Goal: Task Accomplishment & Management: Manage account settings

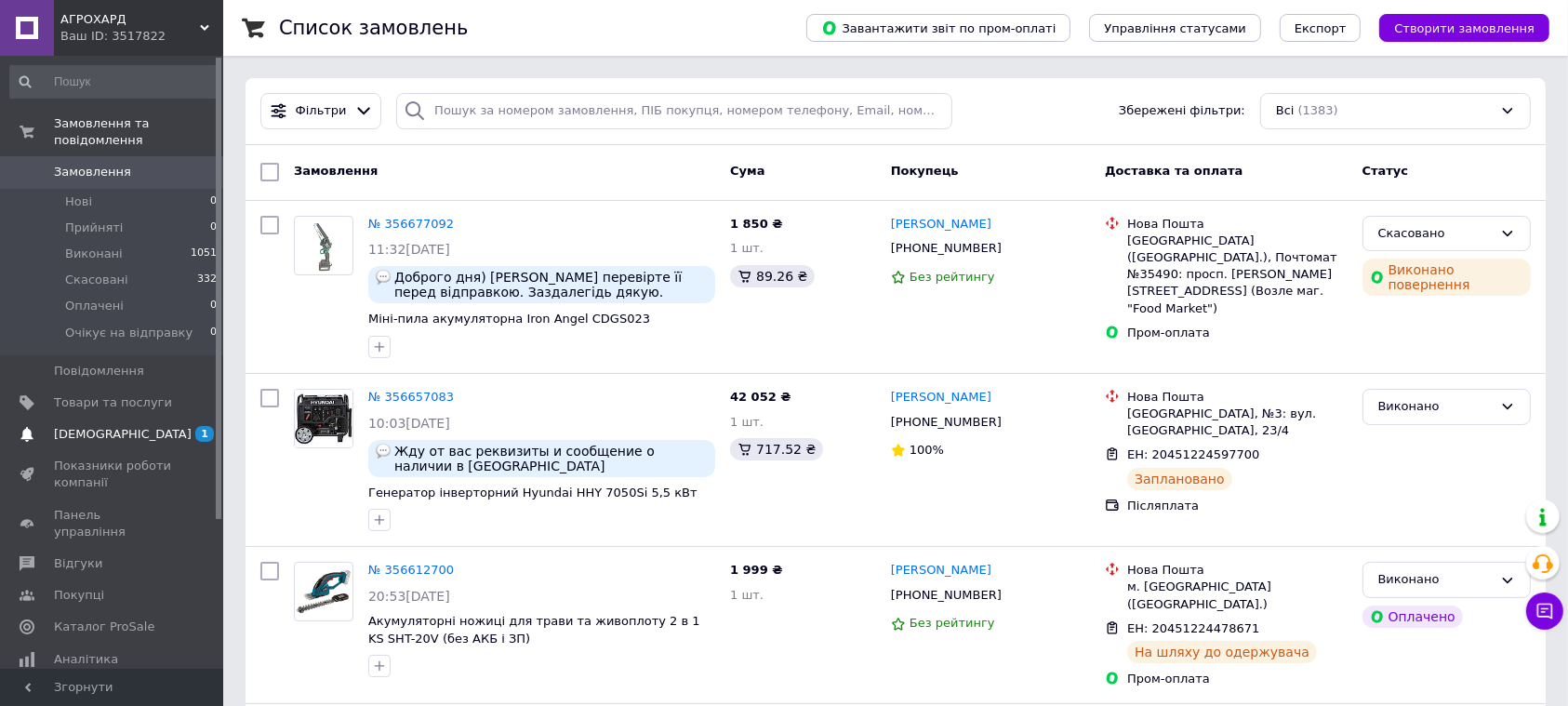
click at [72, 426] on span "[DEMOGRAPHIC_DATA]" at bounding box center [123, 434] width 138 height 17
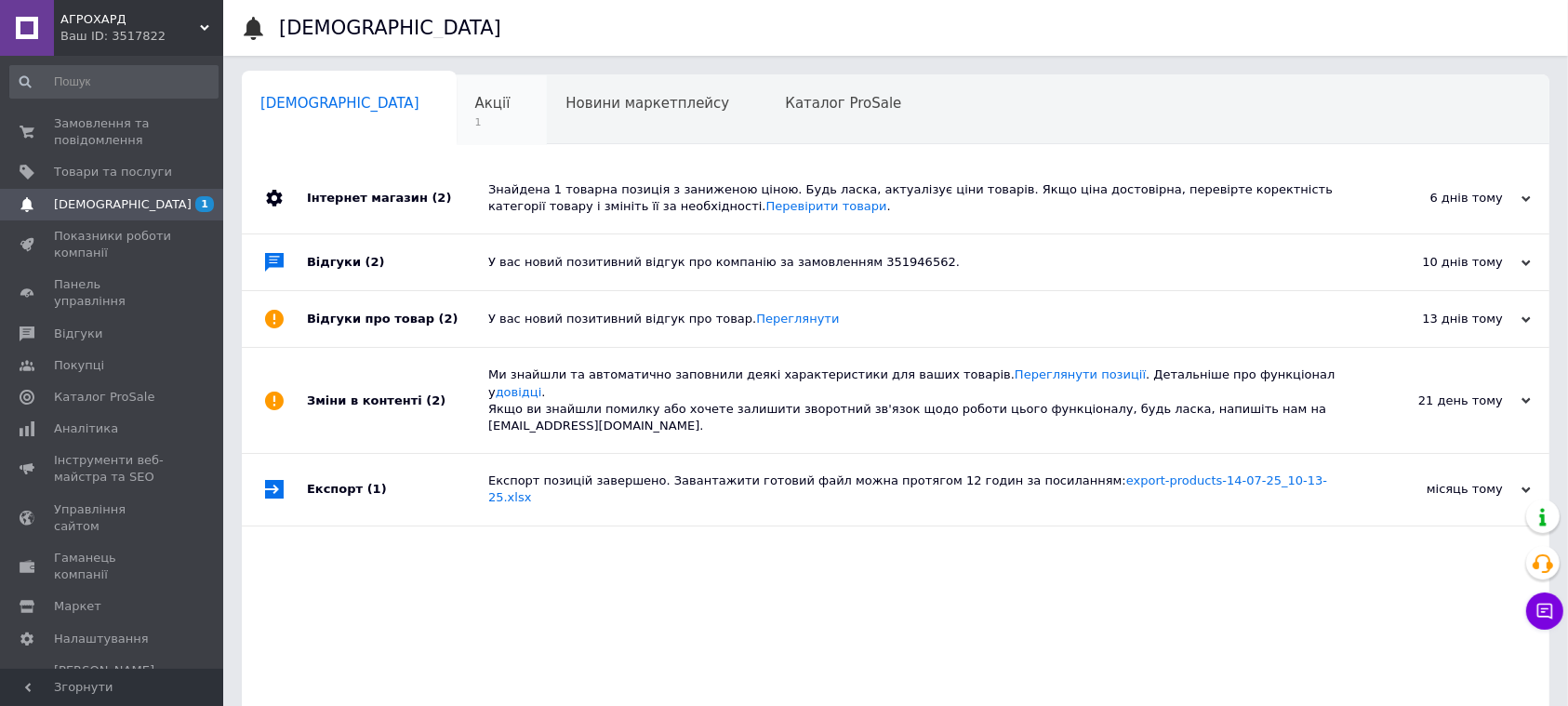
click at [476, 128] on span "1" at bounding box center [493, 122] width 36 height 14
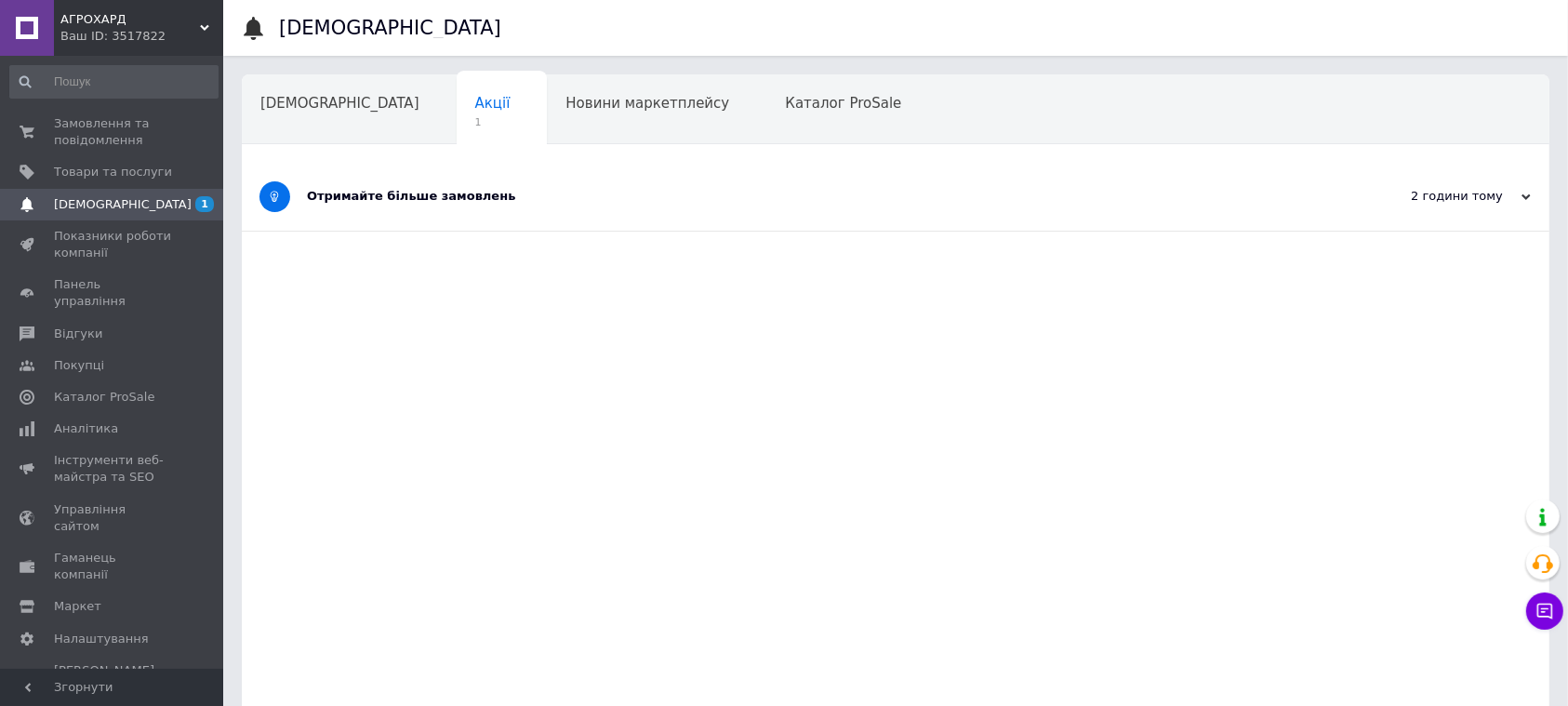
click at [476, 205] on div "Отримайте більше замовлень" at bounding box center [826, 197] width 1038 height 17
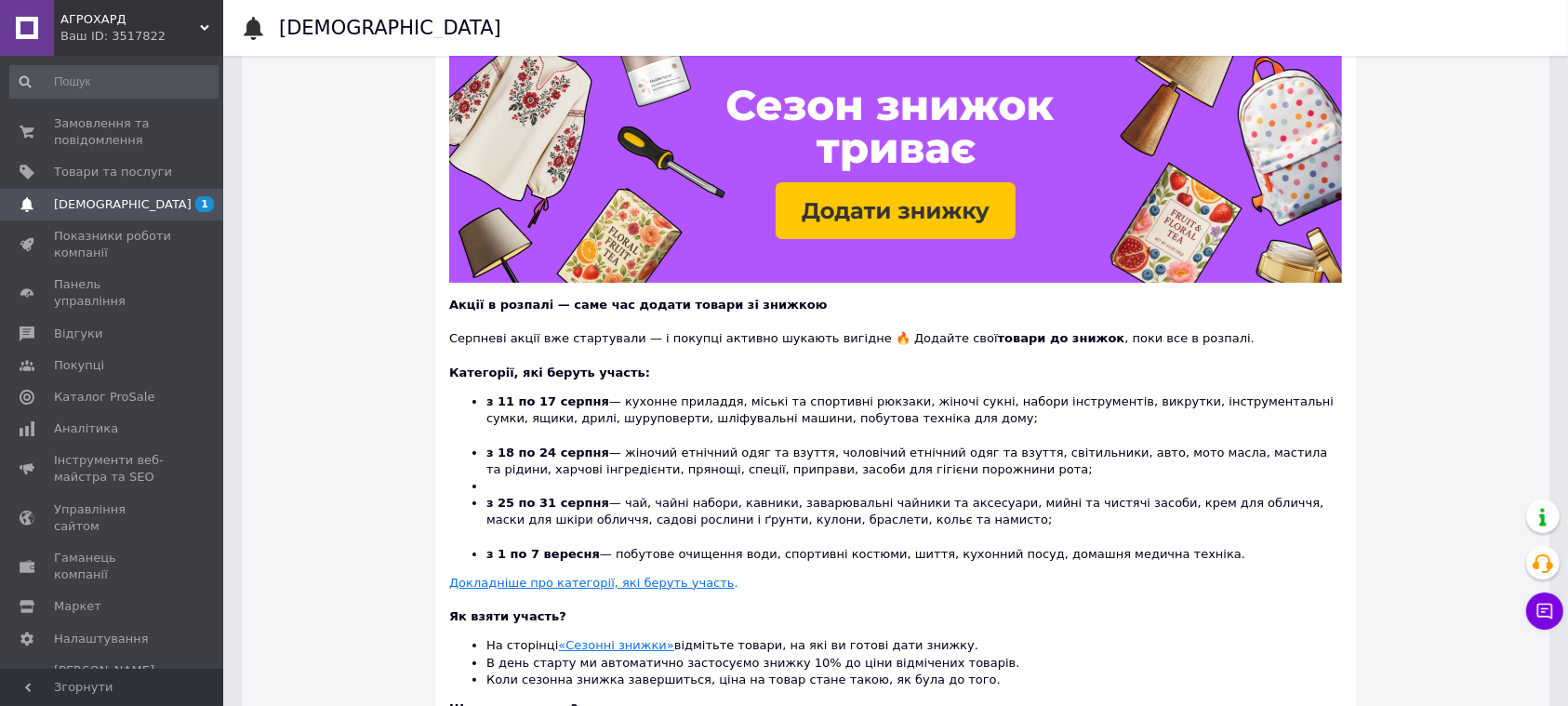
scroll to position [409, 0]
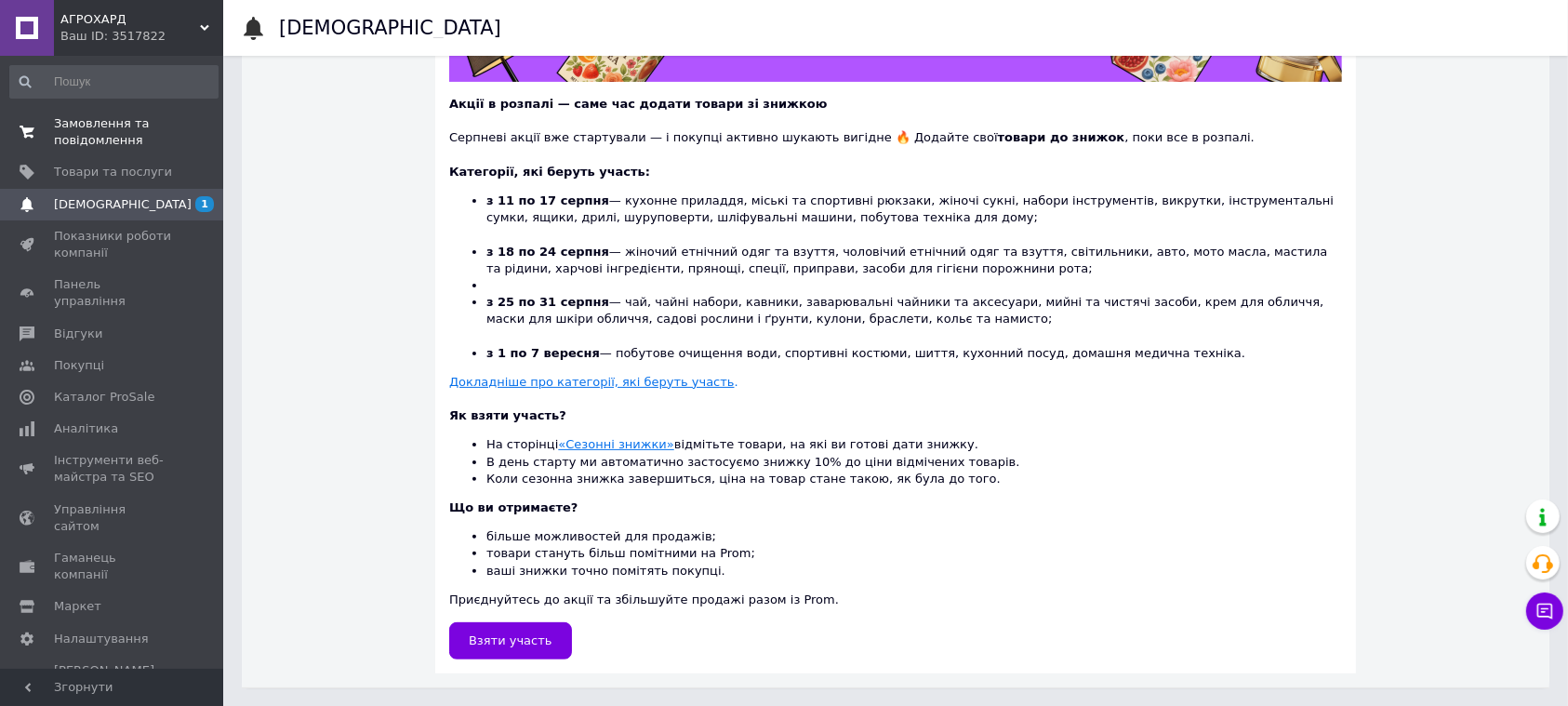
click at [85, 130] on span "Замовлення та повідомлення" at bounding box center [113, 132] width 118 height 34
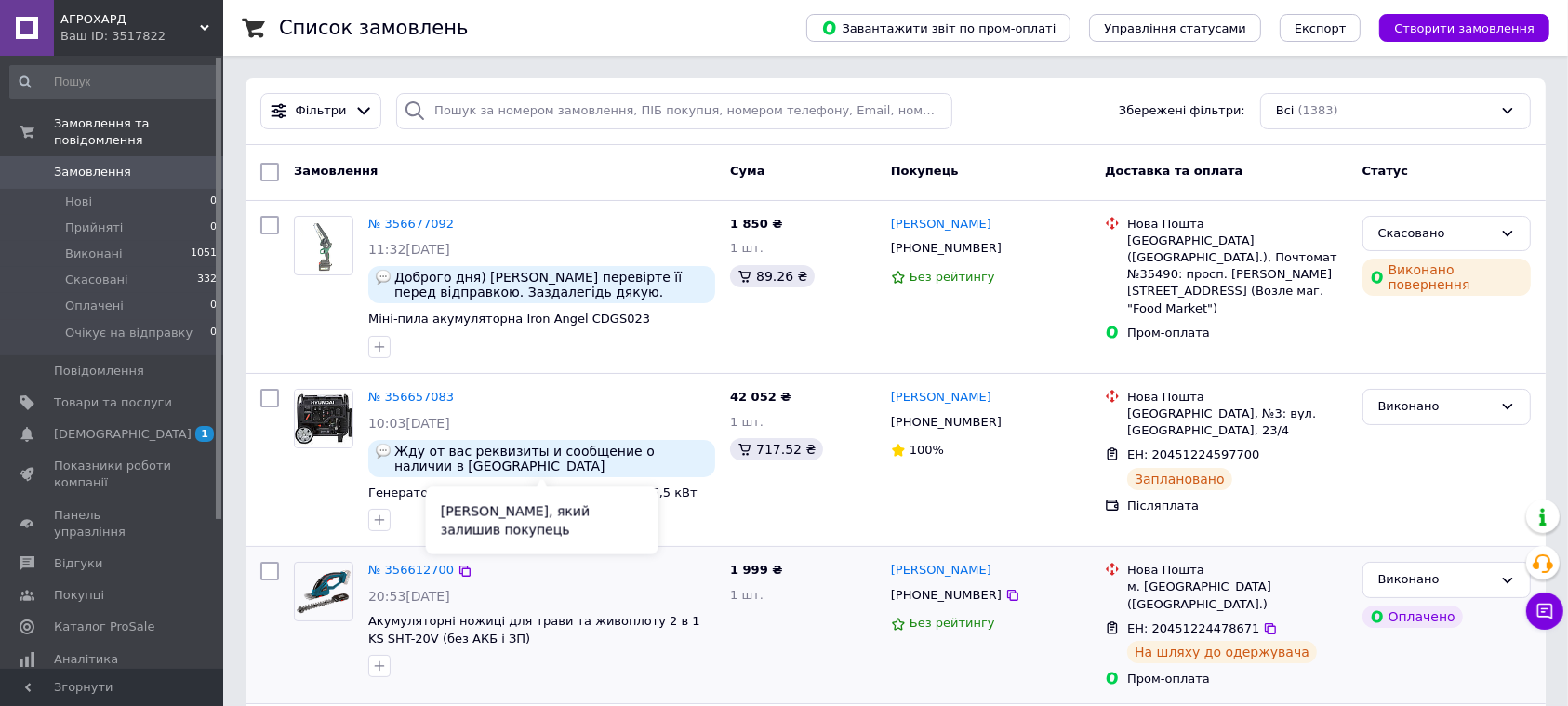
scroll to position [373, 0]
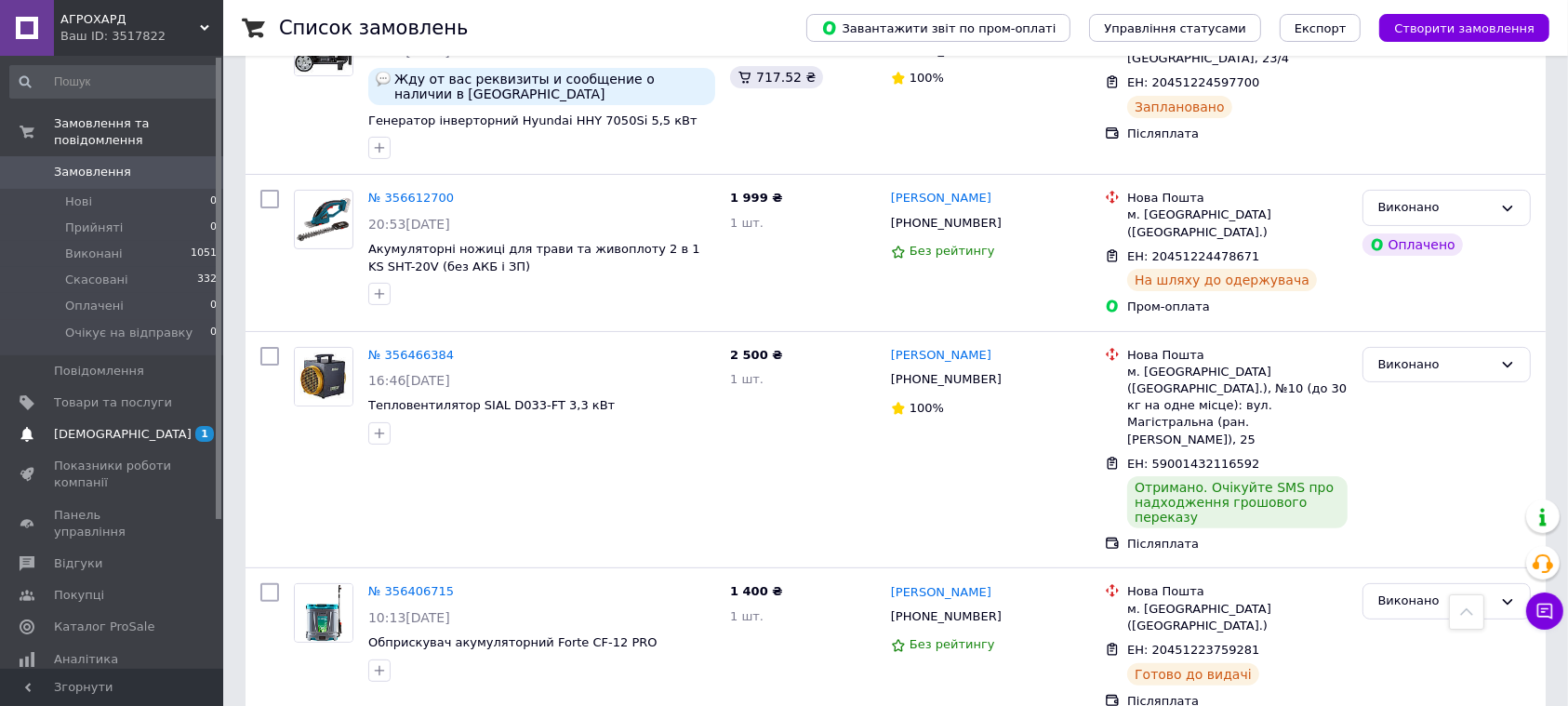
click at [102, 426] on span "[DEMOGRAPHIC_DATA]" at bounding box center [123, 434] width 138 height 17
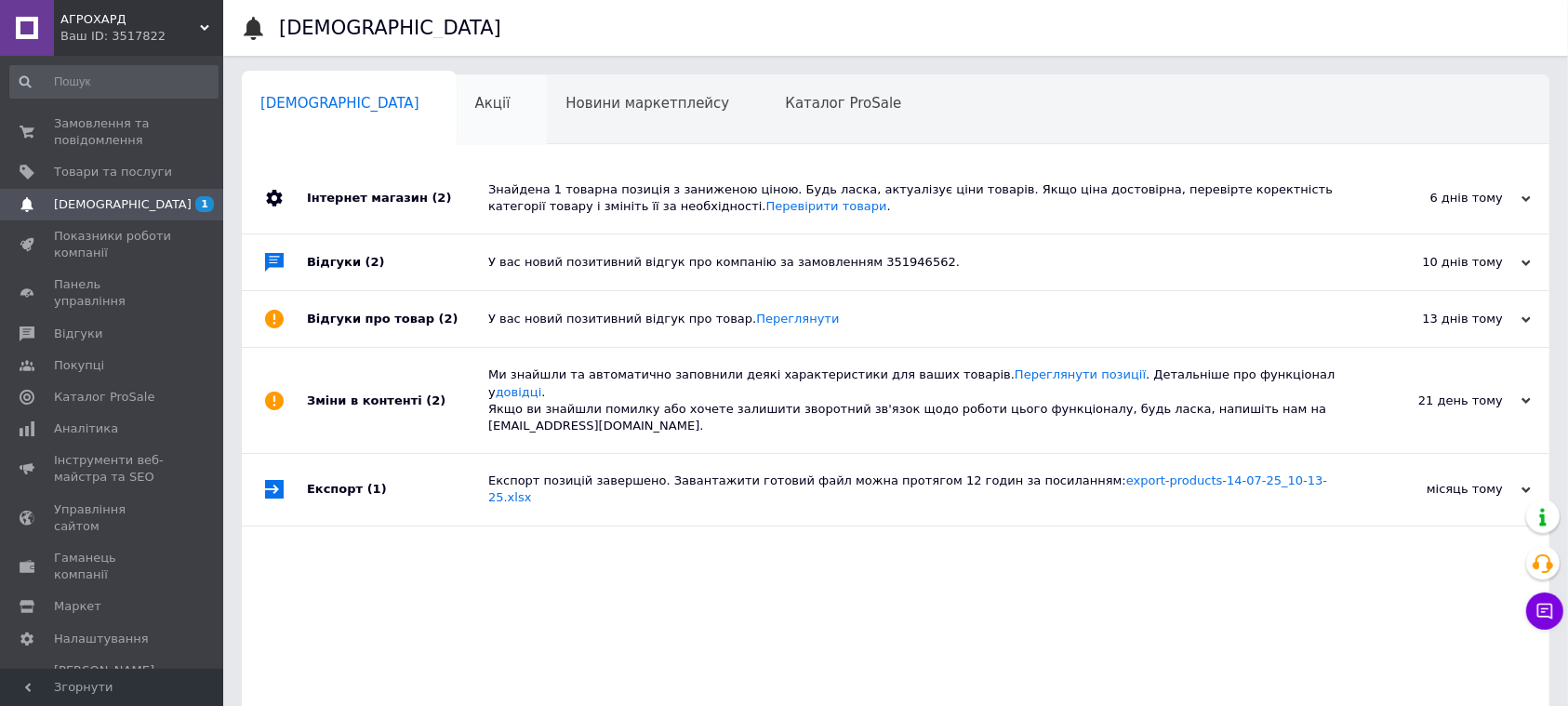
click at [457, 125] on div "Акції 0" at bounding box center [502, 110] width 91 height 71
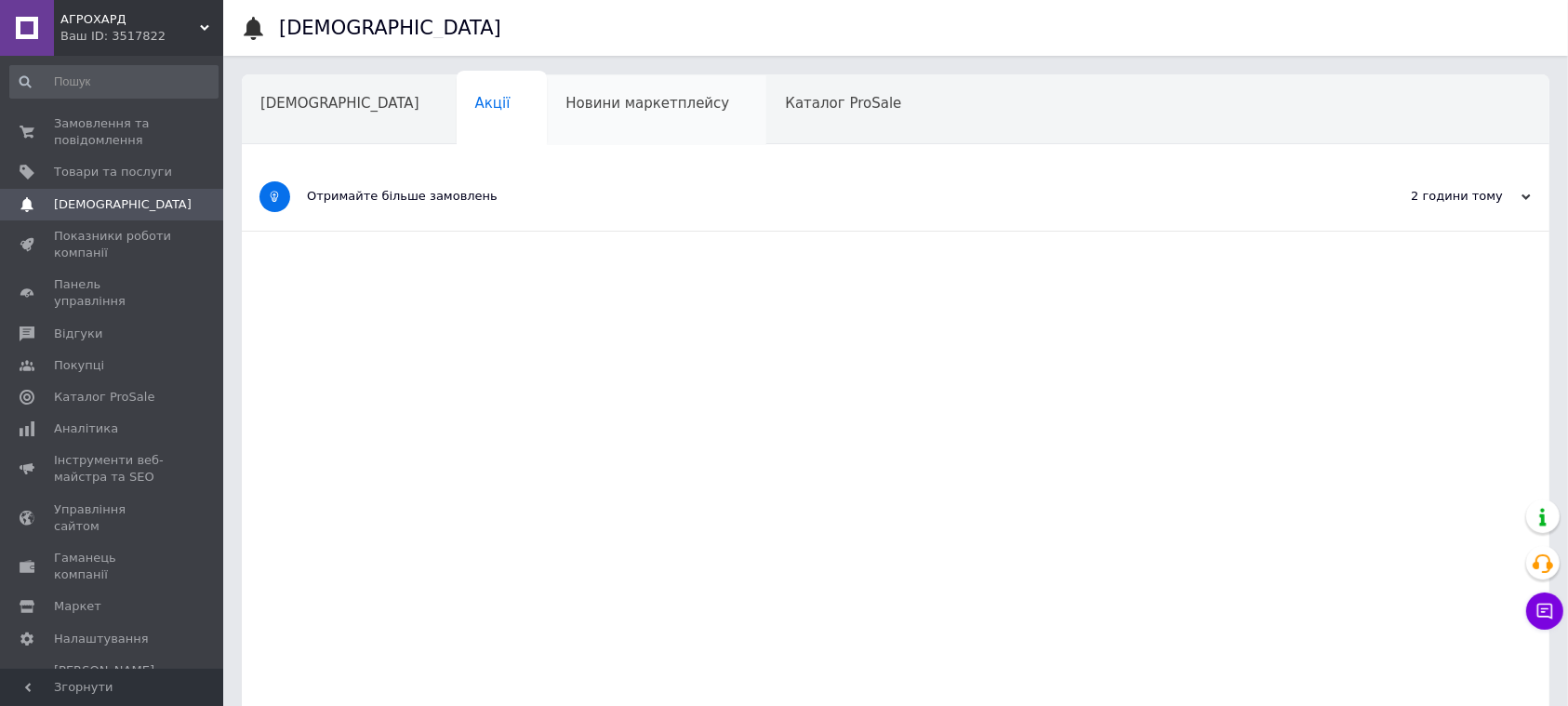
click at [547, 115] on div "Новини маркетплейсу" at bounding box center [656, 110] width 220 height 71
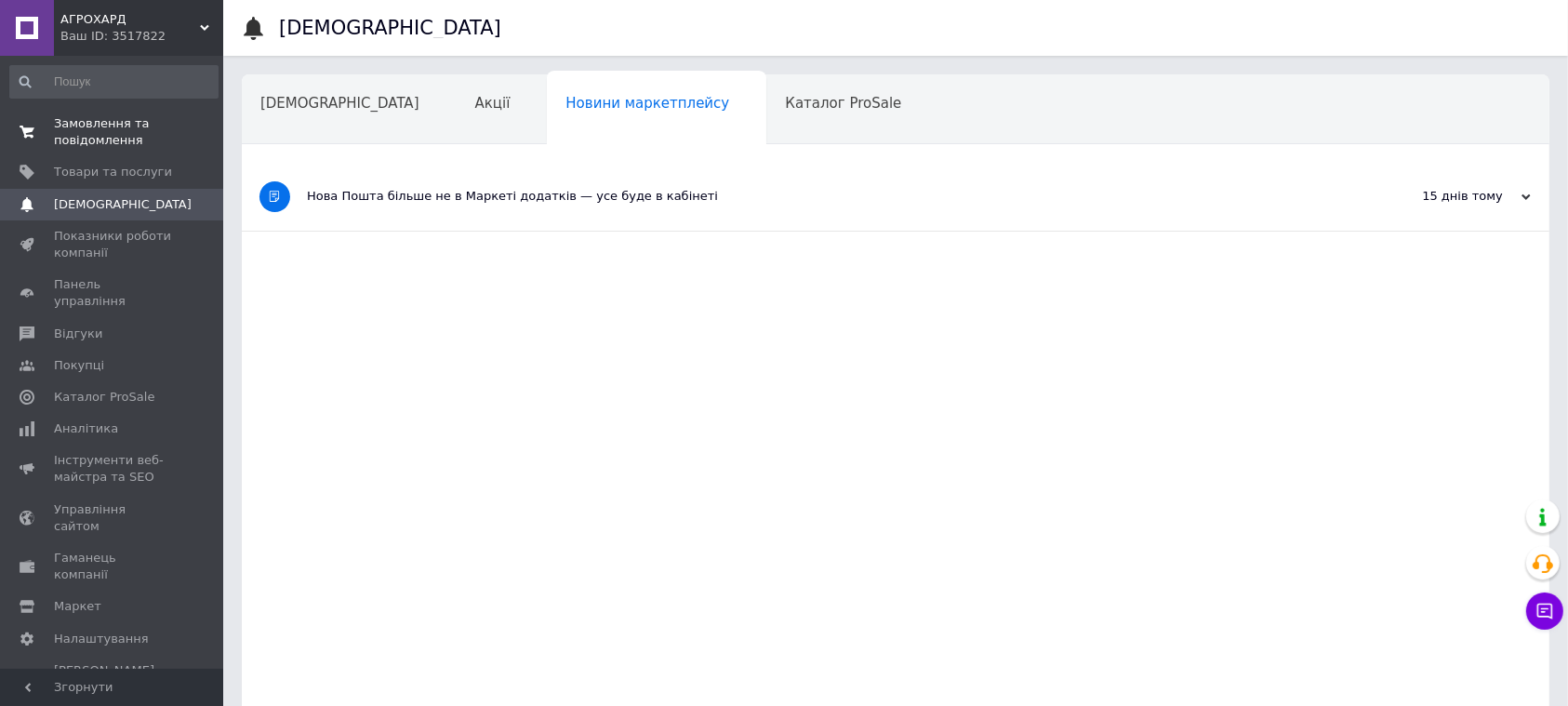
drag, startPoint x: 88, startPoint y: 118, endPoint x: 91, endPoint y: 133, distance: 15.3
click at [88, 119] on span "Замовлення та повідомлення" at bounding box center [113, 132] width 118 height 34
